Goal: Check status: Check status

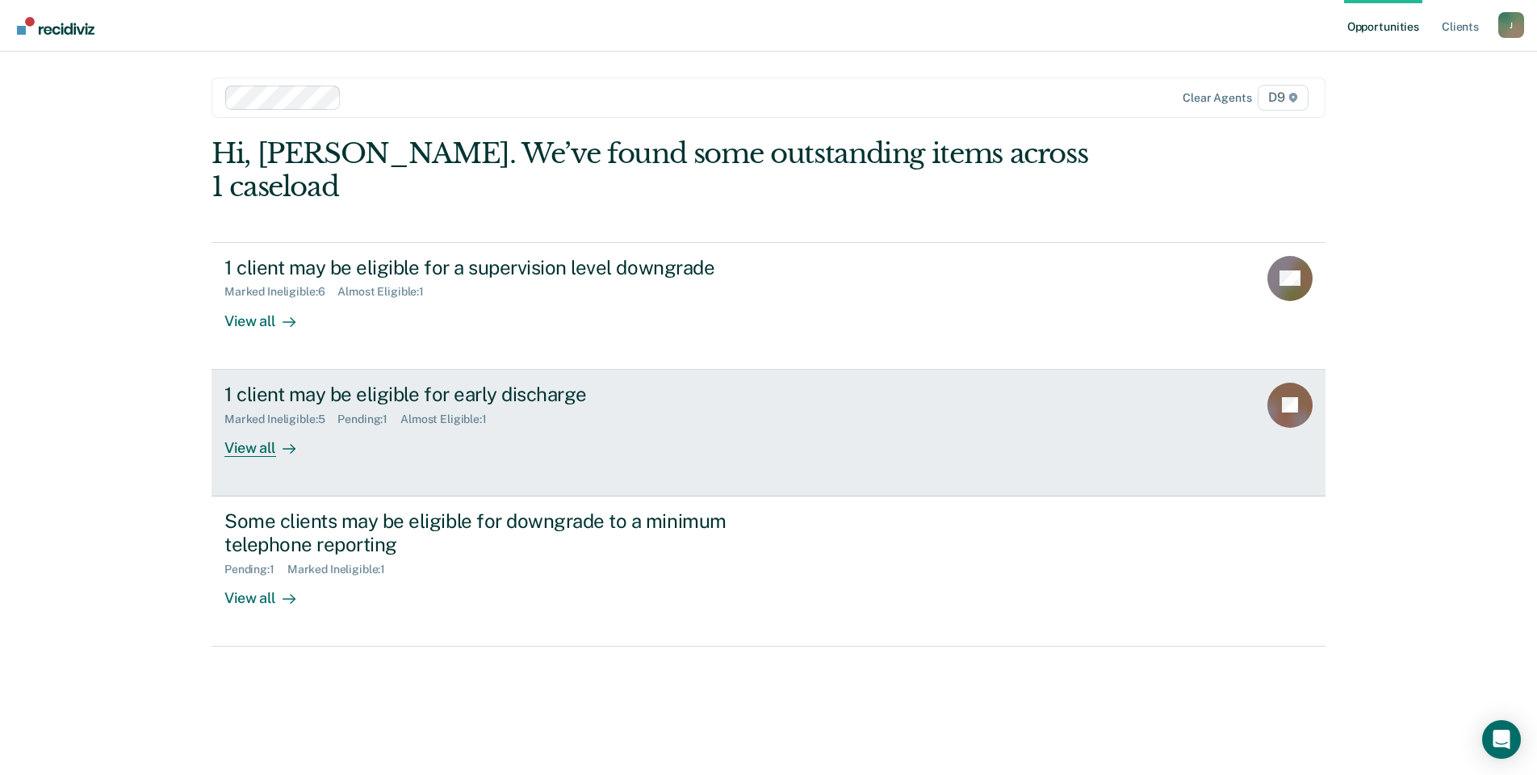
click at [300, 434] on link "1 client may be eligible for early discharge Marked Ineligible : 5 Pending : 1 …" at bounding box center [769, 433] width 1114 height 127
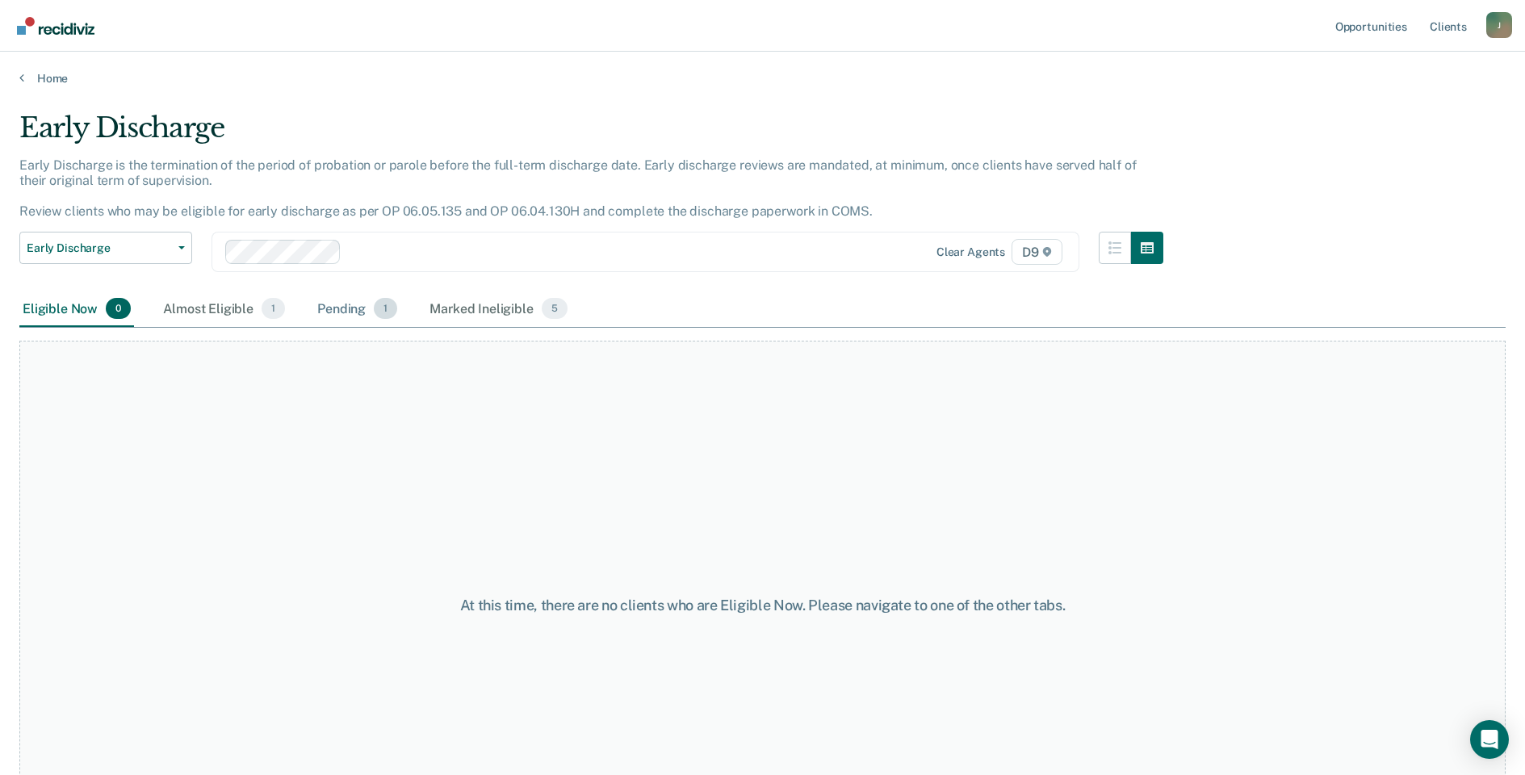
click at [342, 320] on div "Pending 1" at bounding box center [357, 309] width 86 height 36
